Goal: Information Seeking & Learning: Check status

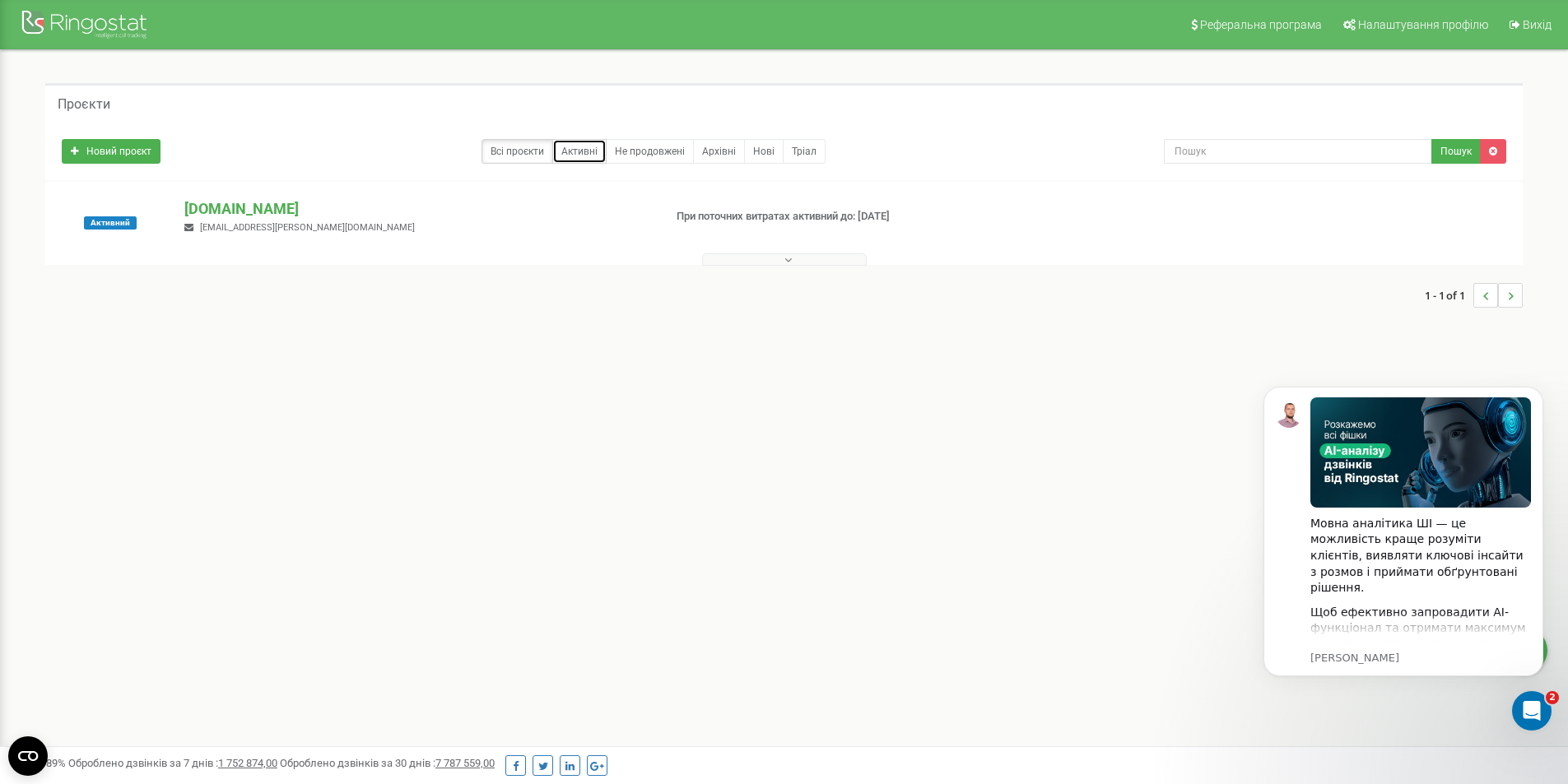
click at [595, 157] on link "Активні" at bounding box center [579, 152] width 54 height 25
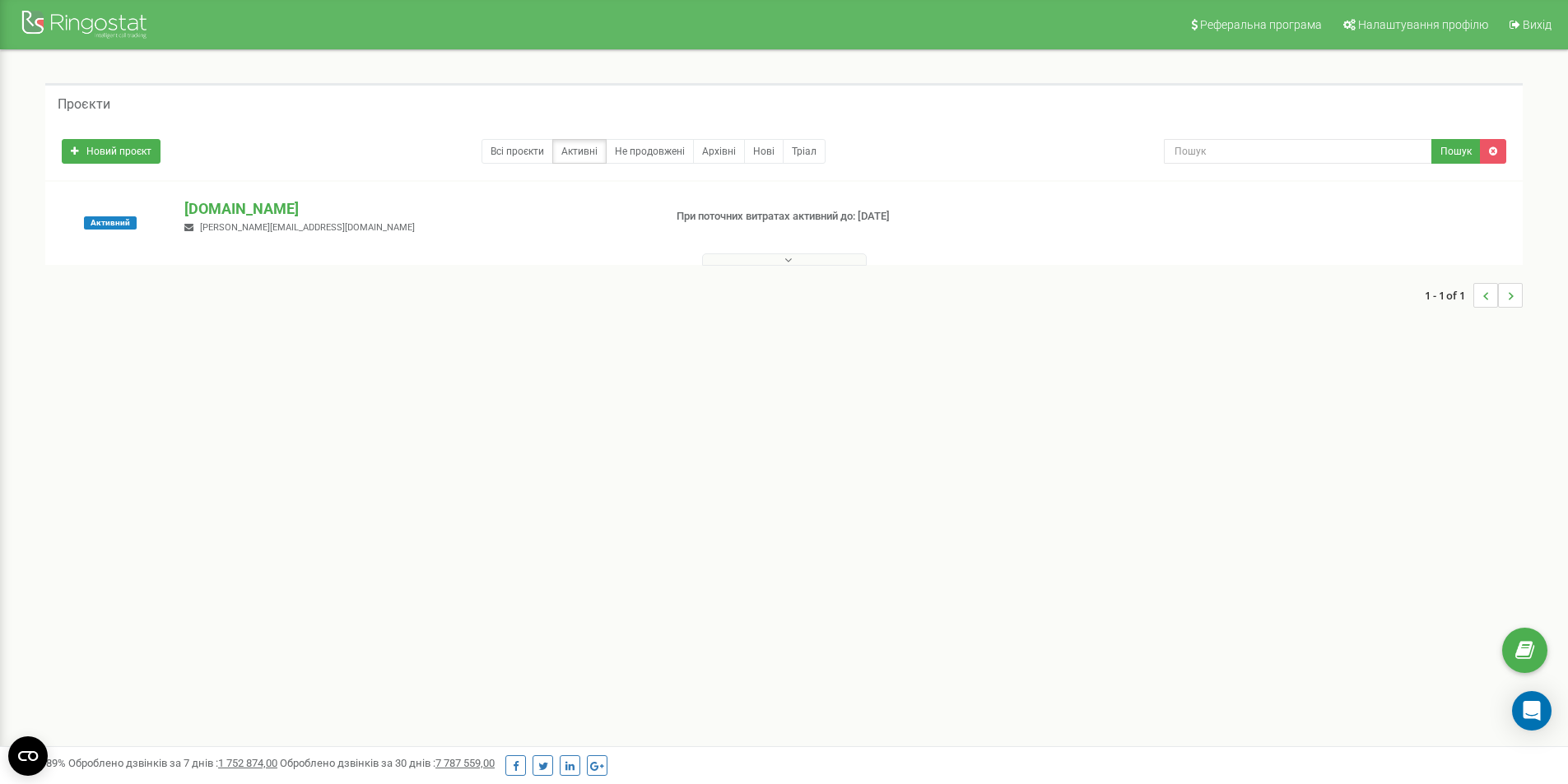
click at [784, 257] on icon at bounding box center [787, 260] width 7 height 12
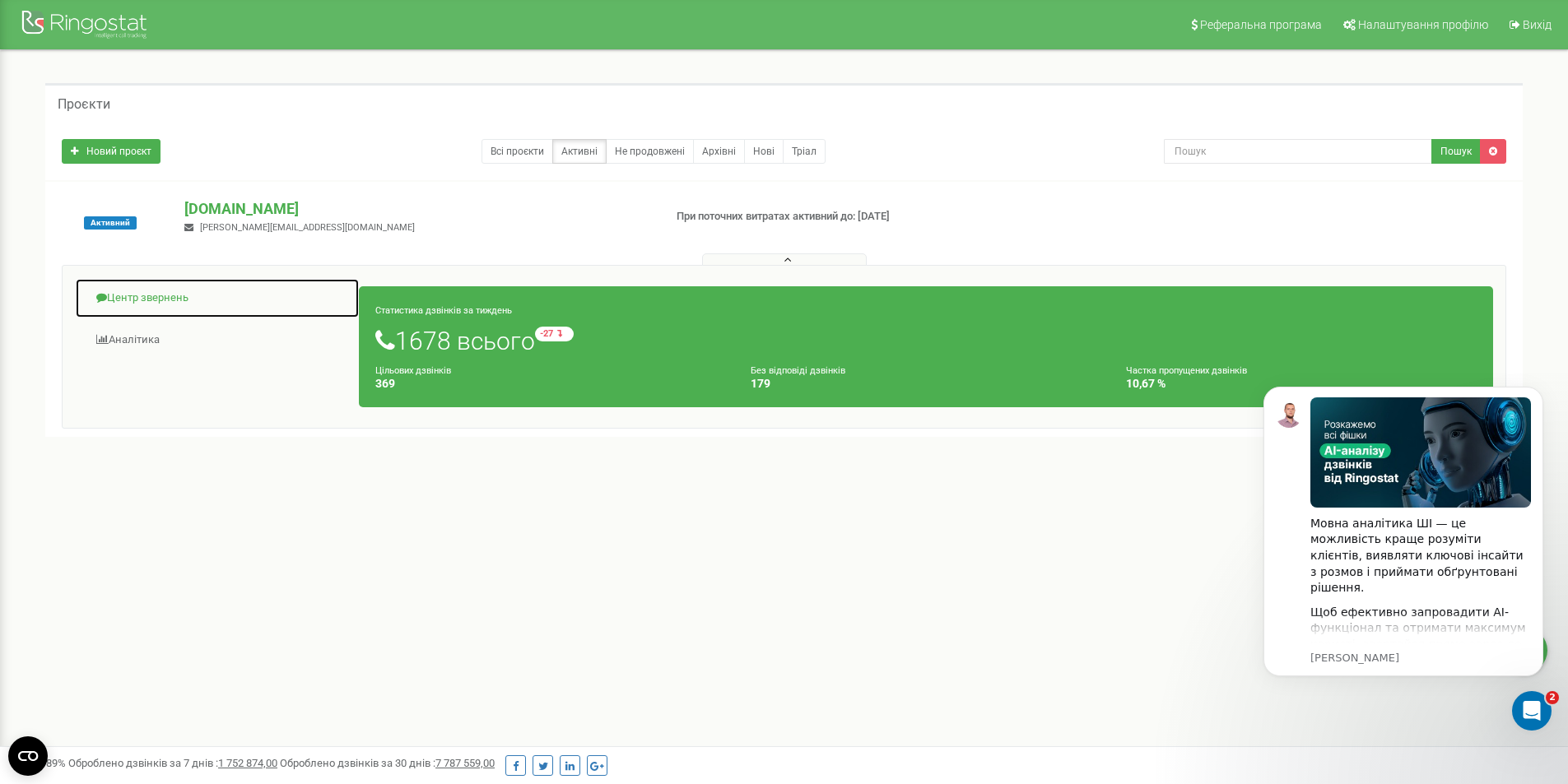
click at [147, 300] on link "Центр звернень" at bounding box center [217, 298] width 285 height 40
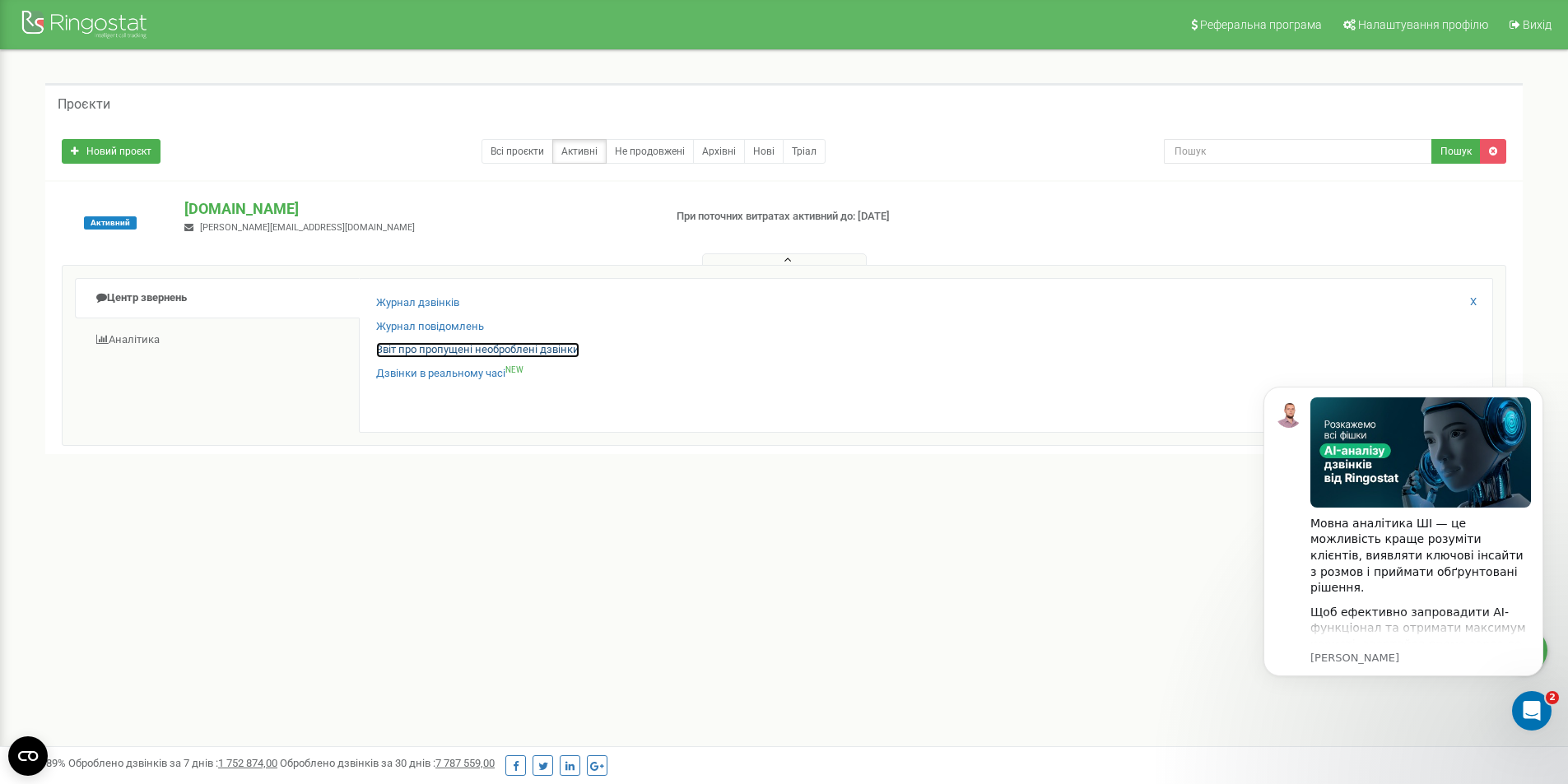
click at [417, 351] on link "Звіт про пропущені необроблені дзвінки" at bounding box center [477, 350] width 203 height 16
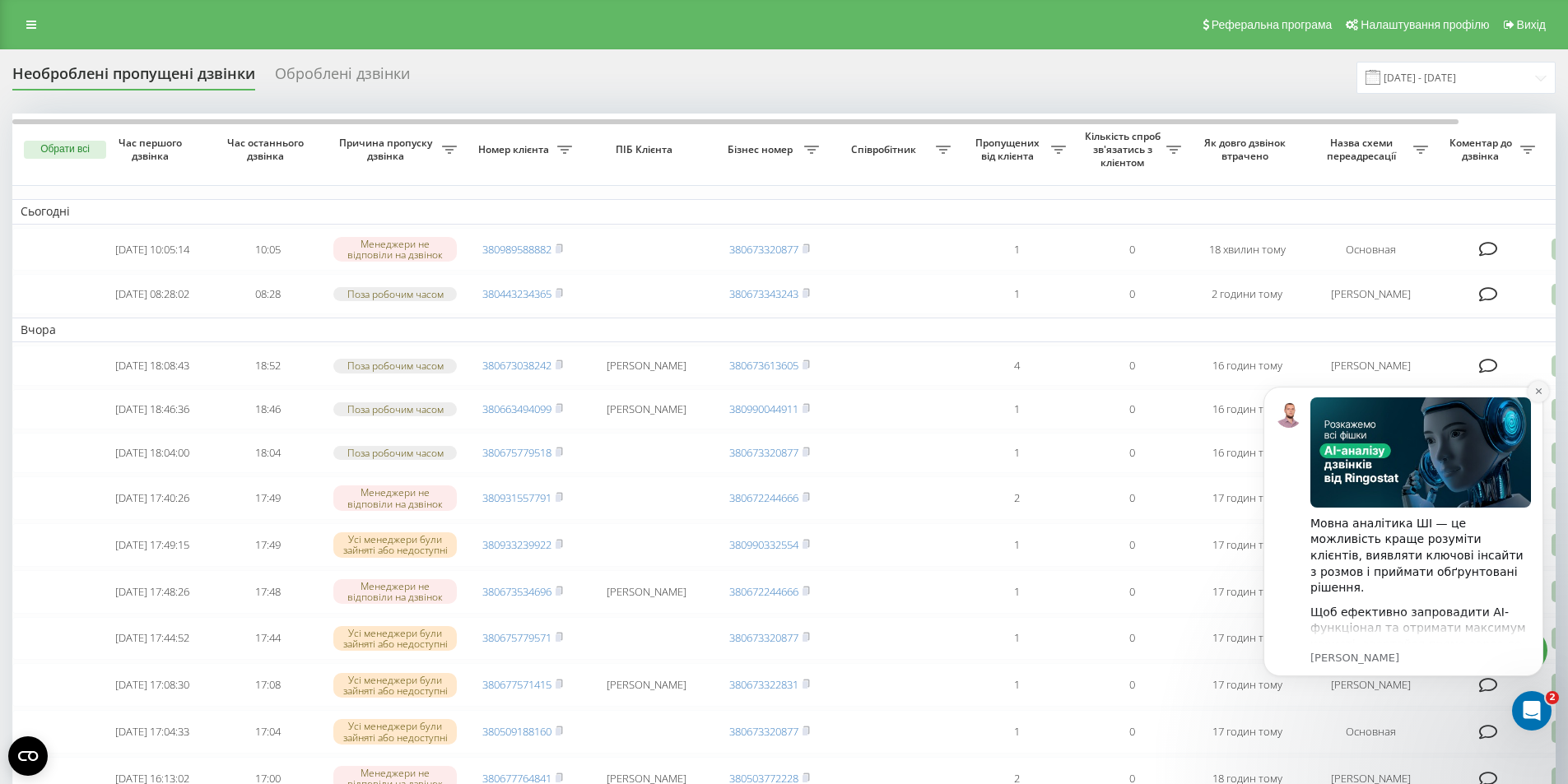
click at [1538, 391] on icon "Dismiss notification" at bounding box center [1537, 391] width 6 height 6
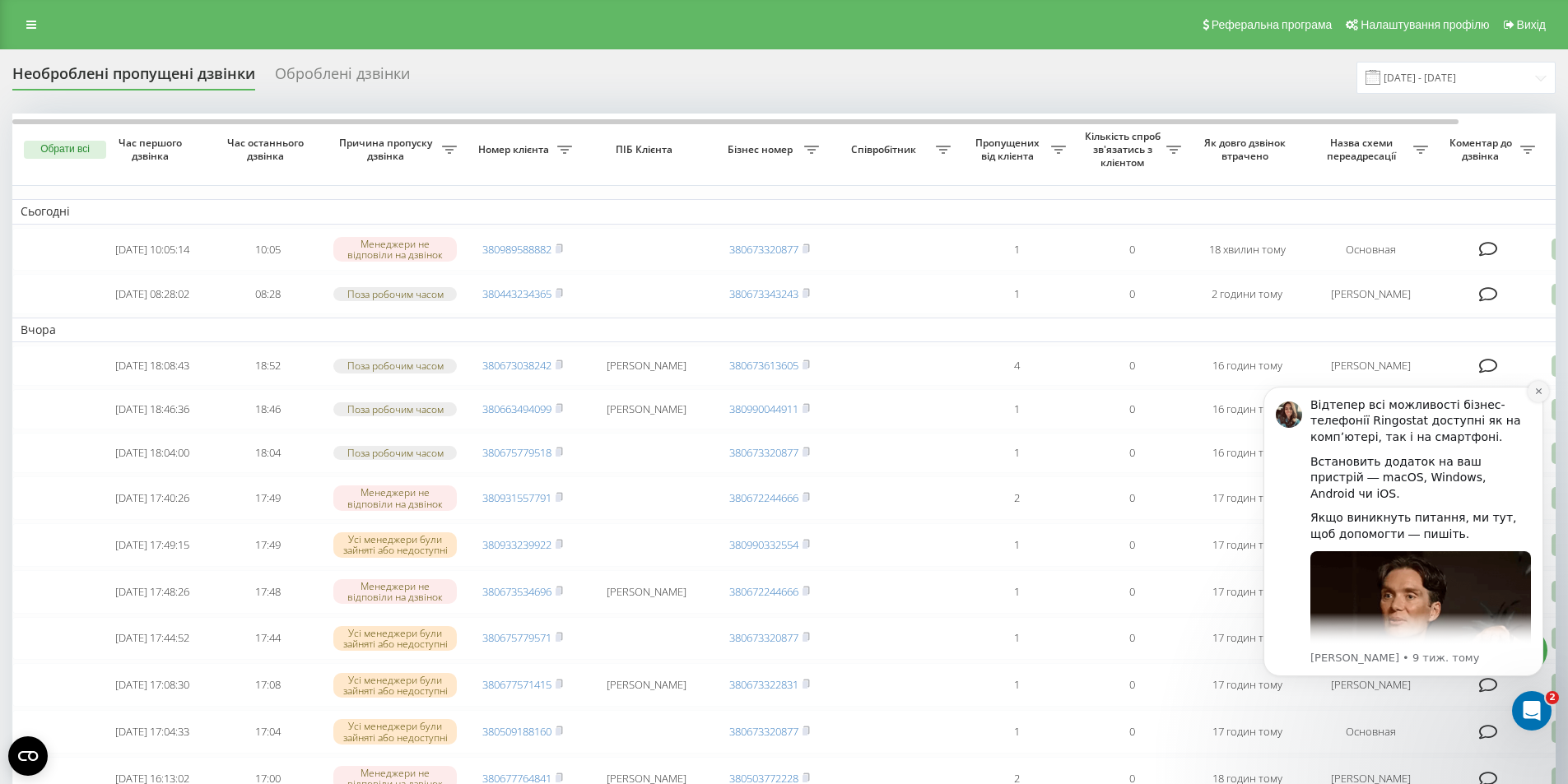
click at [1540, 391] on icon "Dismiss notification" at bounding box center [1538, 391] width 9 height 9
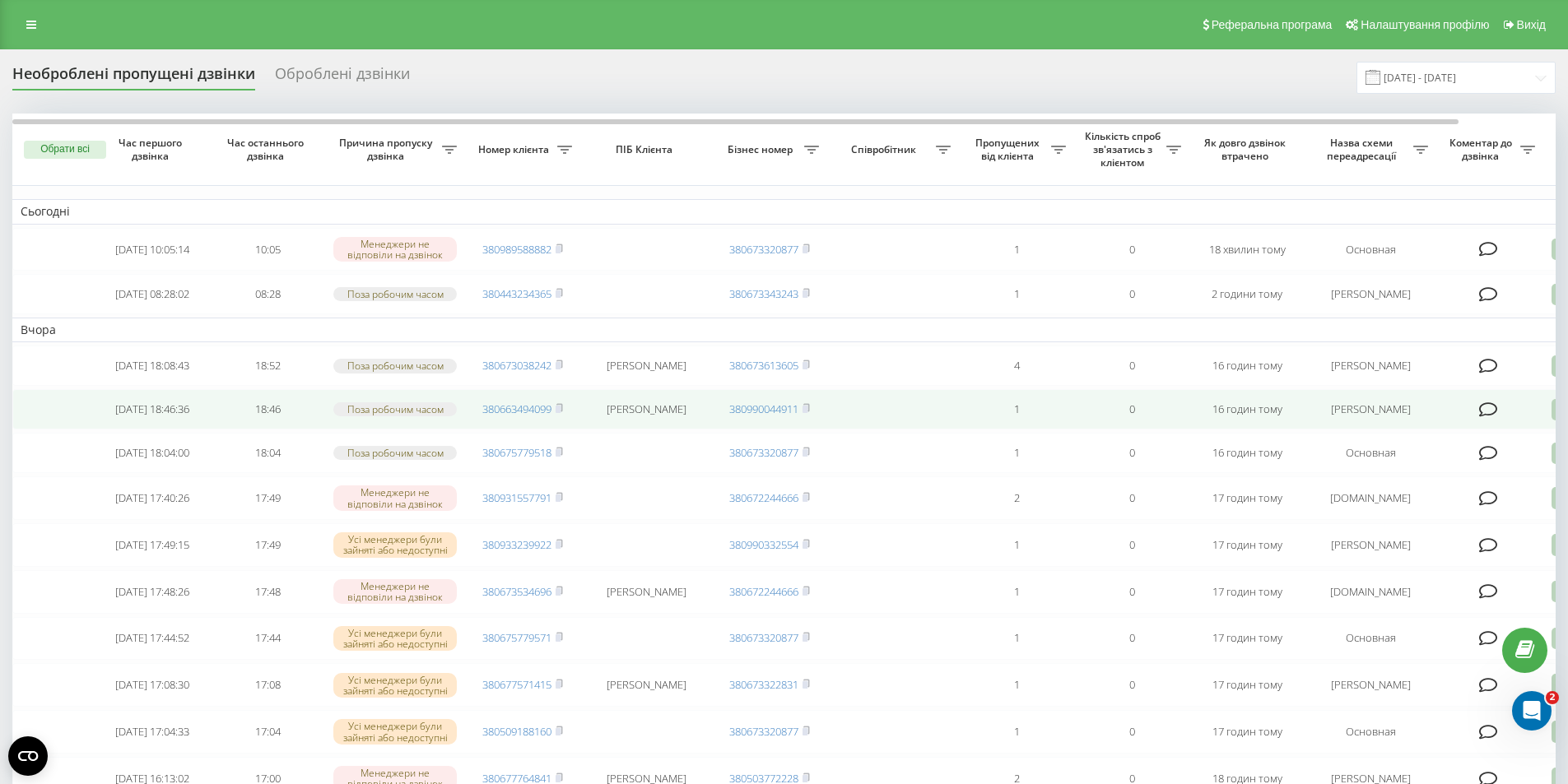
click at [1365, 417] on td "[PERSON_NAME]" at bounding box center [1370, 409] width 132 height 40
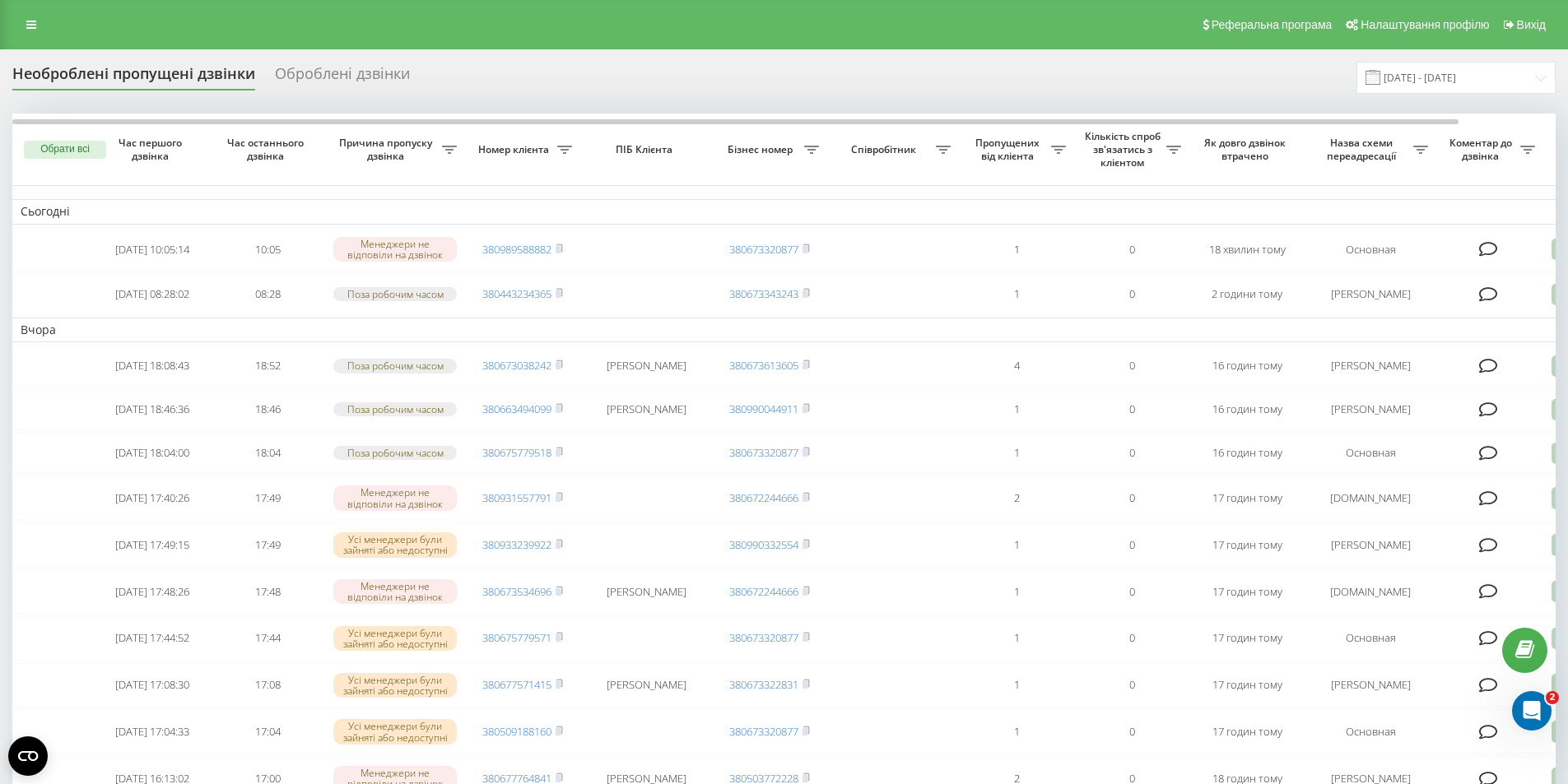
click at [1411, 151] on span "Назва схеми переадресації" at bounding box center [1362, 149] width 100 height 26
click at [457, 152] on icon at bounding box center [449, 150] width 15 height 8
click at [1382, 219] on div at bounding box center [1411, 212] width 158 height 16
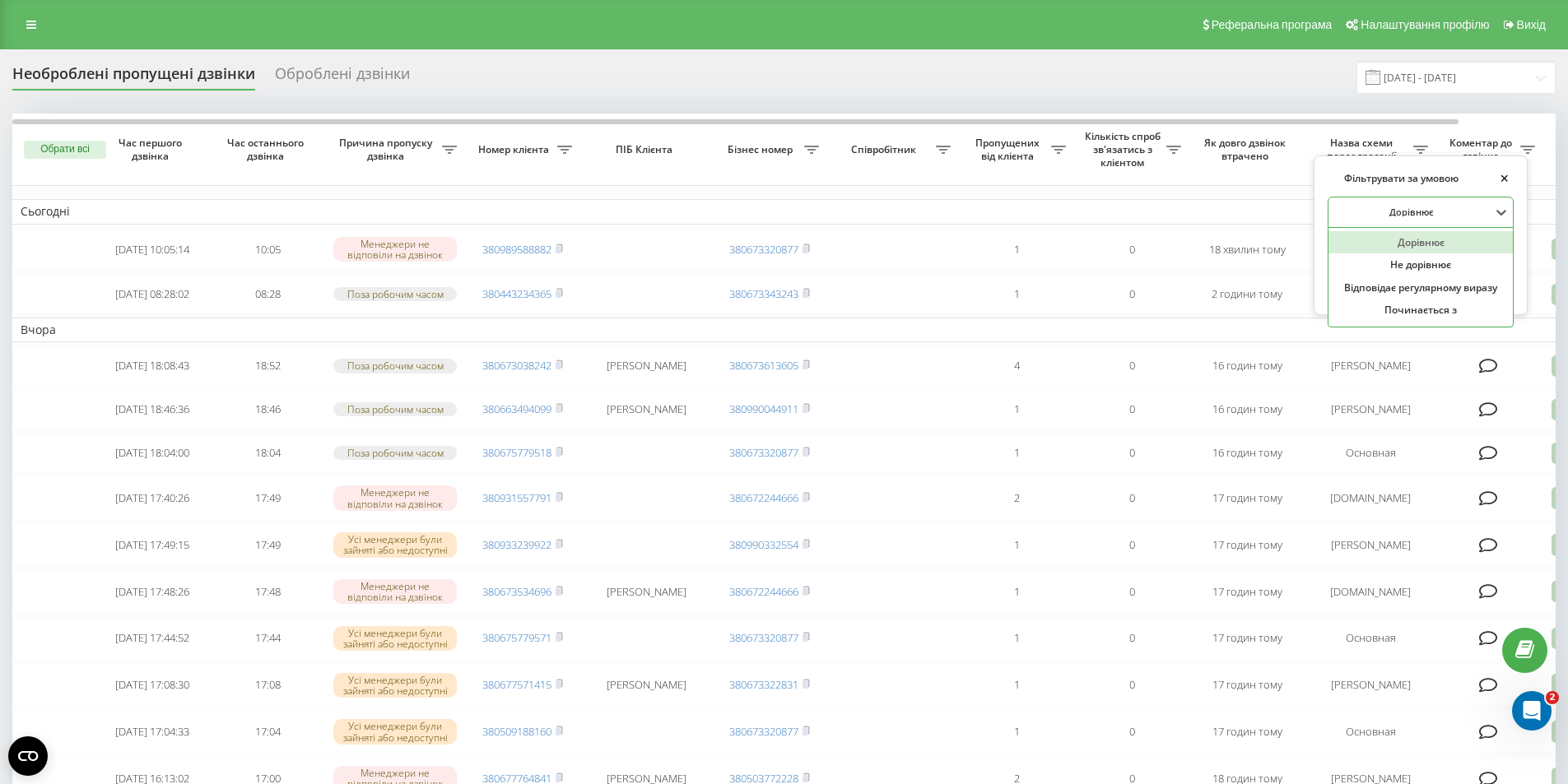
click at [1391, 210] on div at bounding box center [1411, 212] width 158 height 16
click at [1373, 256] on input "text" at bounding box center [1420, 250] width 186 height 29
type input "Никитюк"
click at [1477, 282] on span "OK" at bounding box center [1476, 282] width 46 height 26
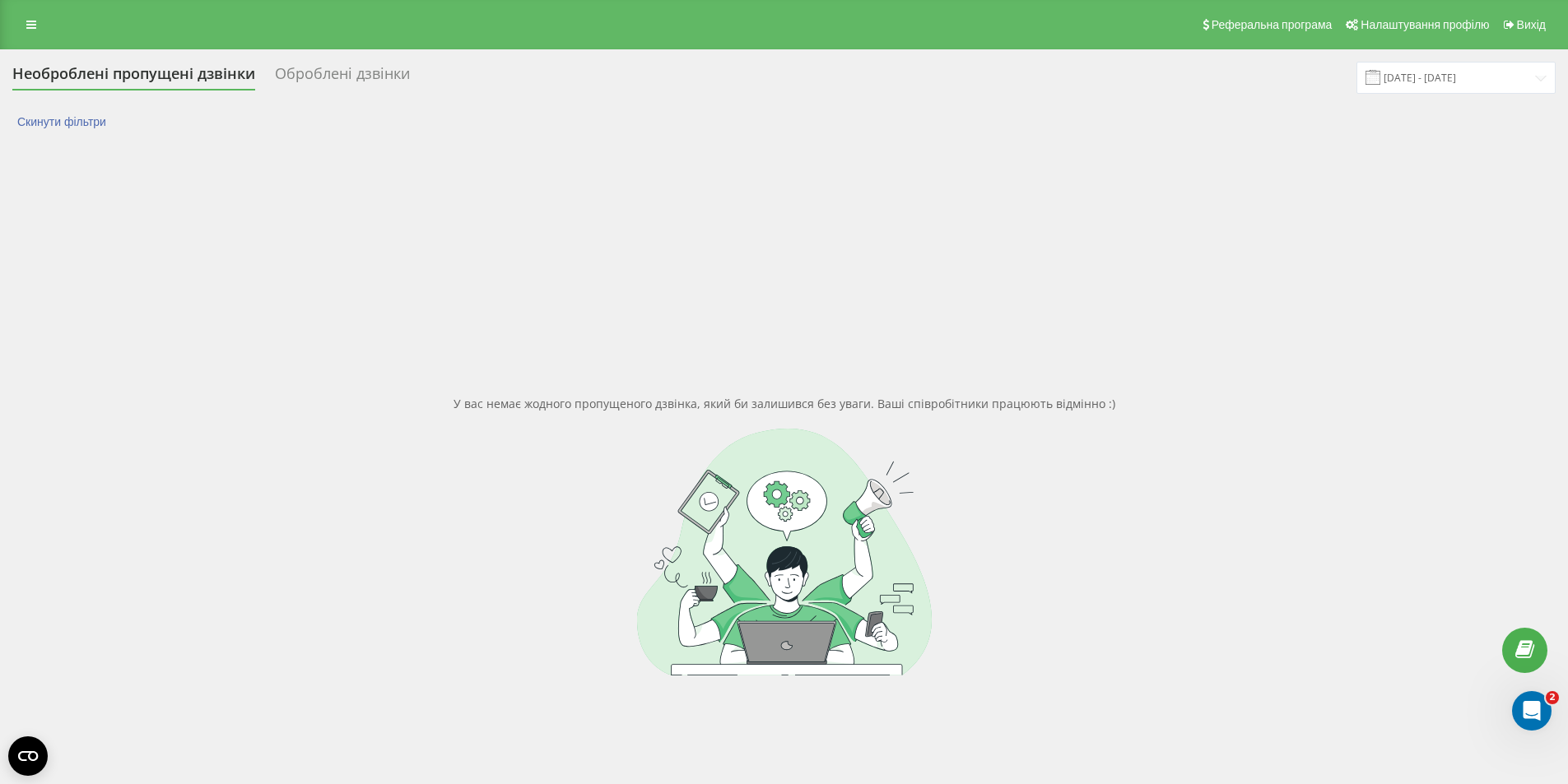
click at [107, 75] on div "Необроблені пропущені дзвінки" at bounding box center [133, 77] width 242 height 26
click at [294, 77] on div "Оброблені дзвінки" at bounding box center [342, 77] width 135 height 26
click at [327, 74] on div "Оброблені дзвінки" at bounding box center [342, 77] width 135 height 26
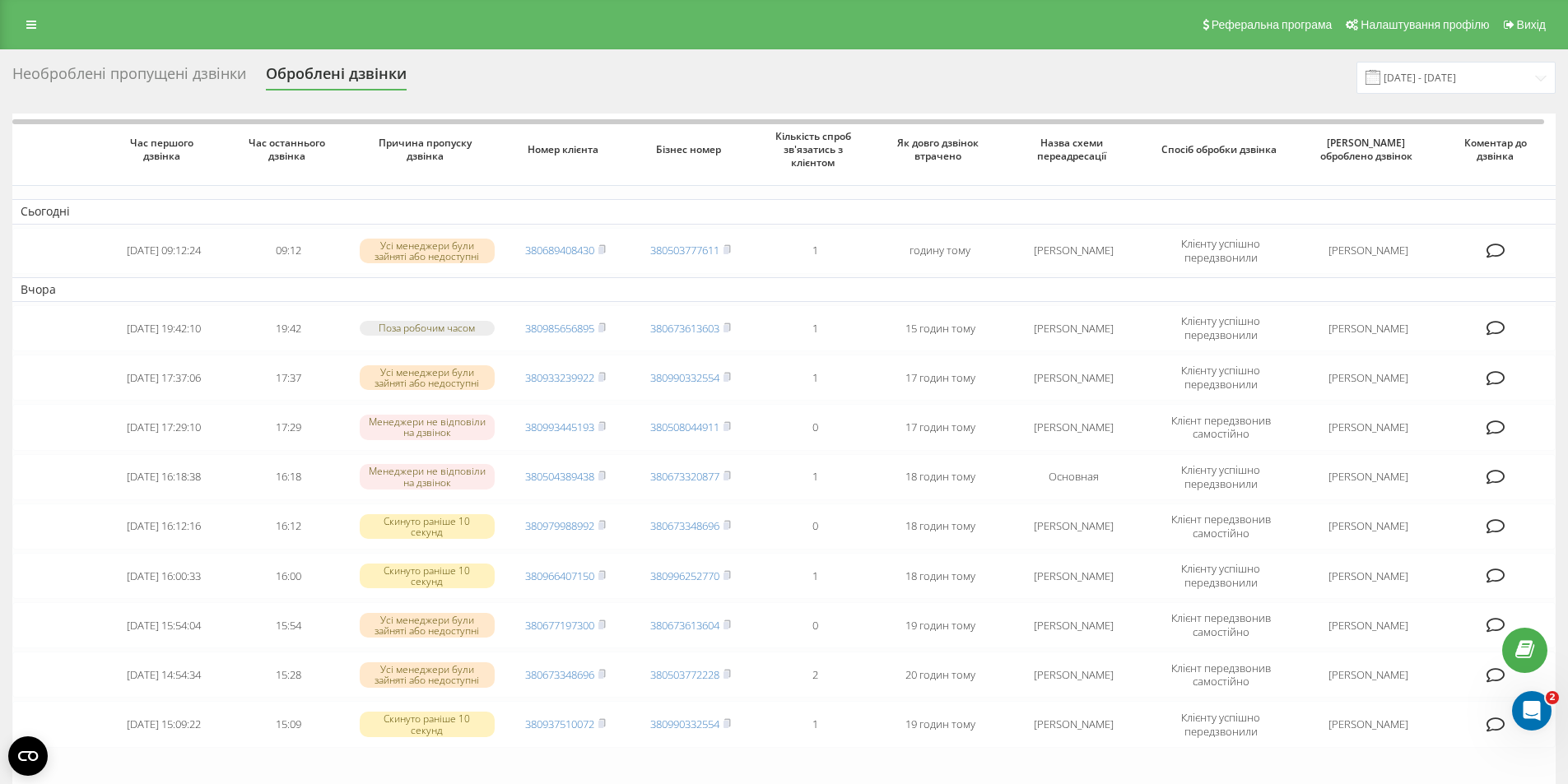
click at [152, 73] on div "Необроблені пропущені дзвінки" at bounding box center [129, 77] width 234 height 26
